Goal: Transaction & Acquisition: Purchase product/service

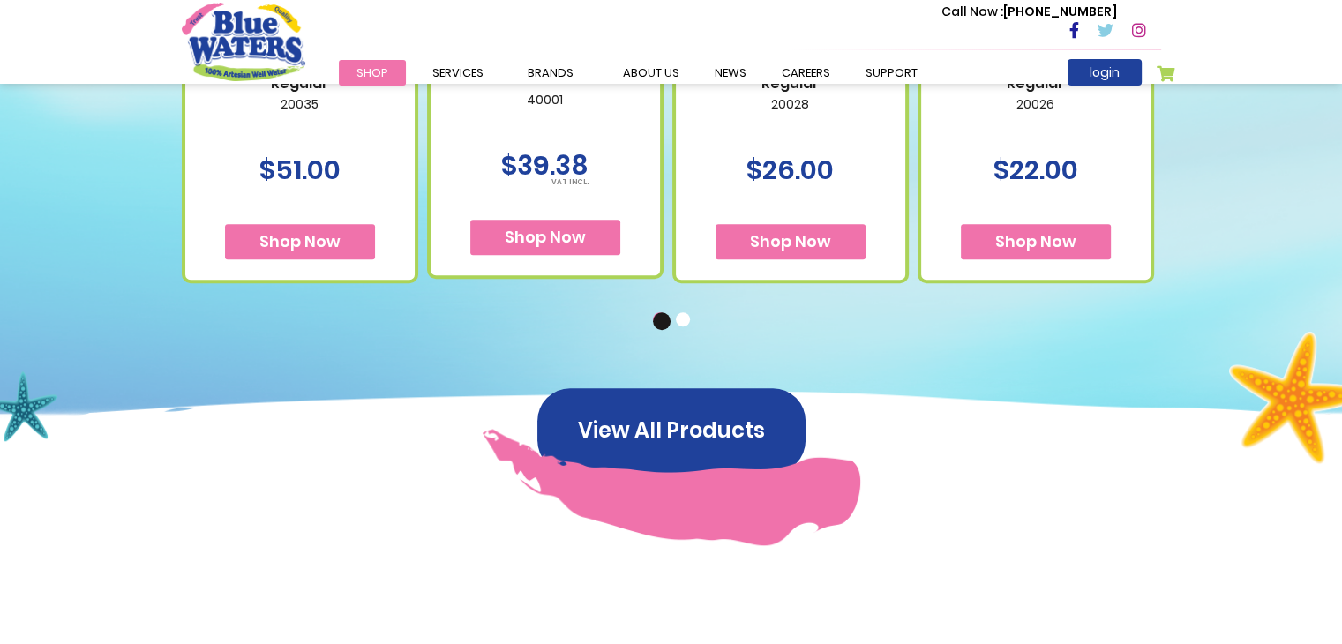
scroll to position [1313, 0]
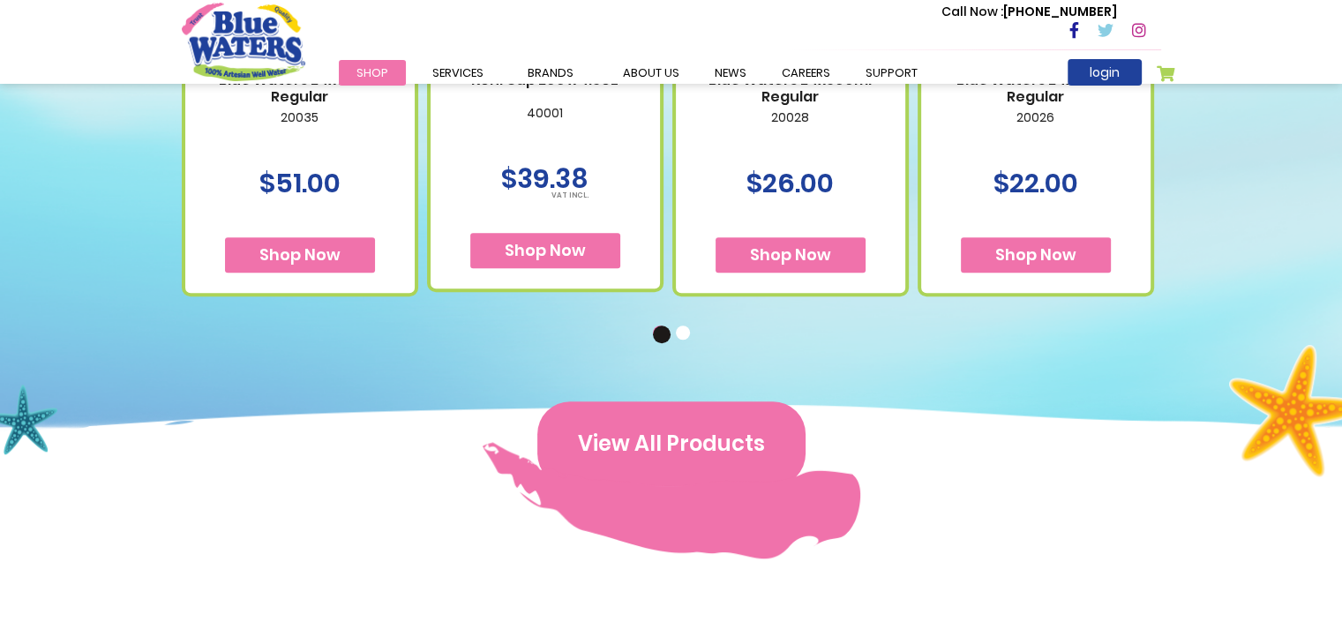
click at [675, 438] on button "View All Products" at bounding box center [671, 444] width 268 height 85
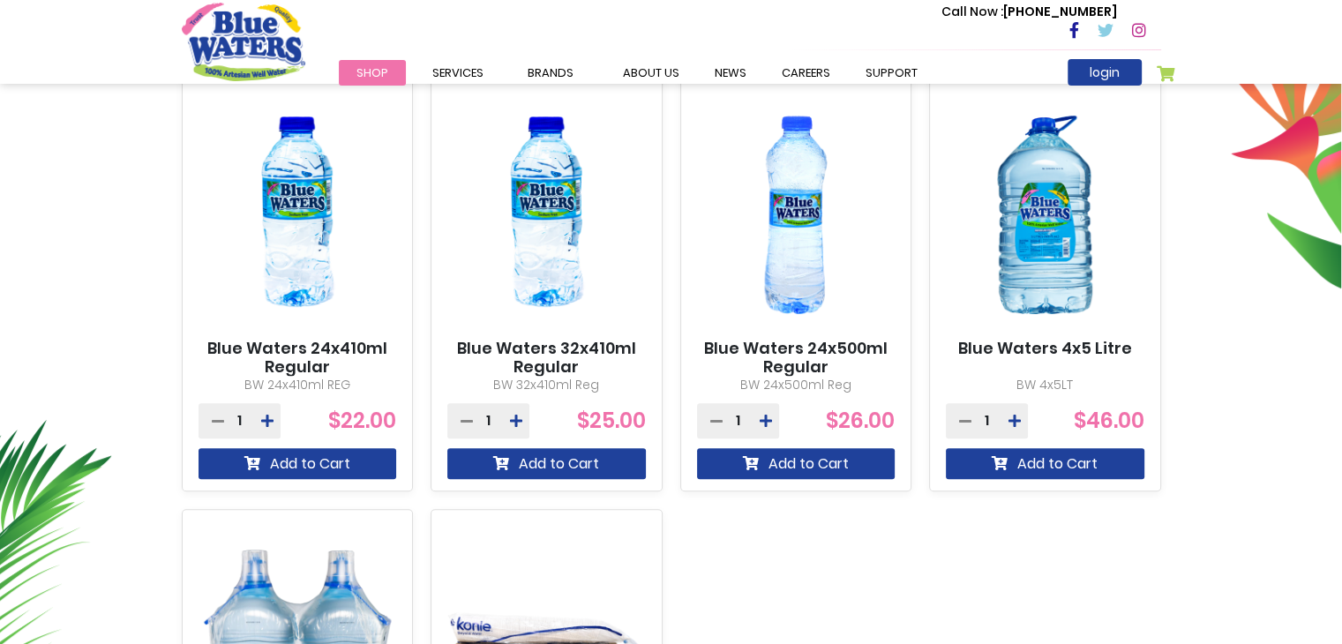
scroll to position [664, 0]
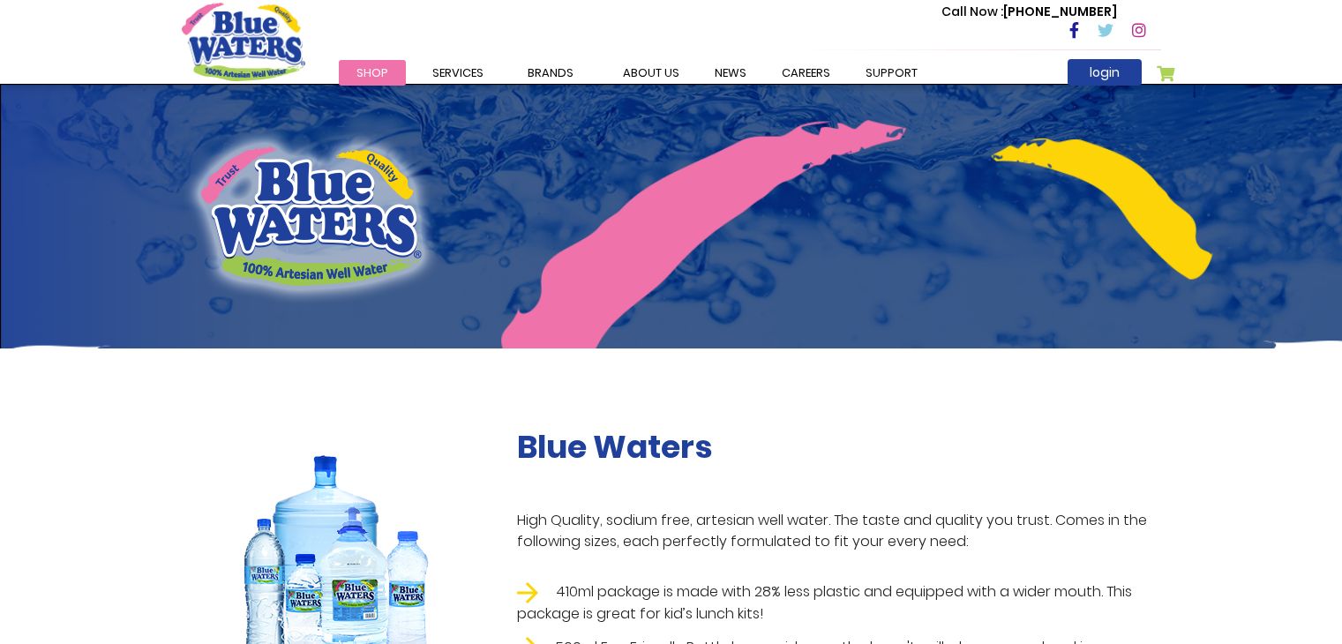
scroll to position [1313, 0]
